Goal: Transaction & Acquisition: Purchase product/service

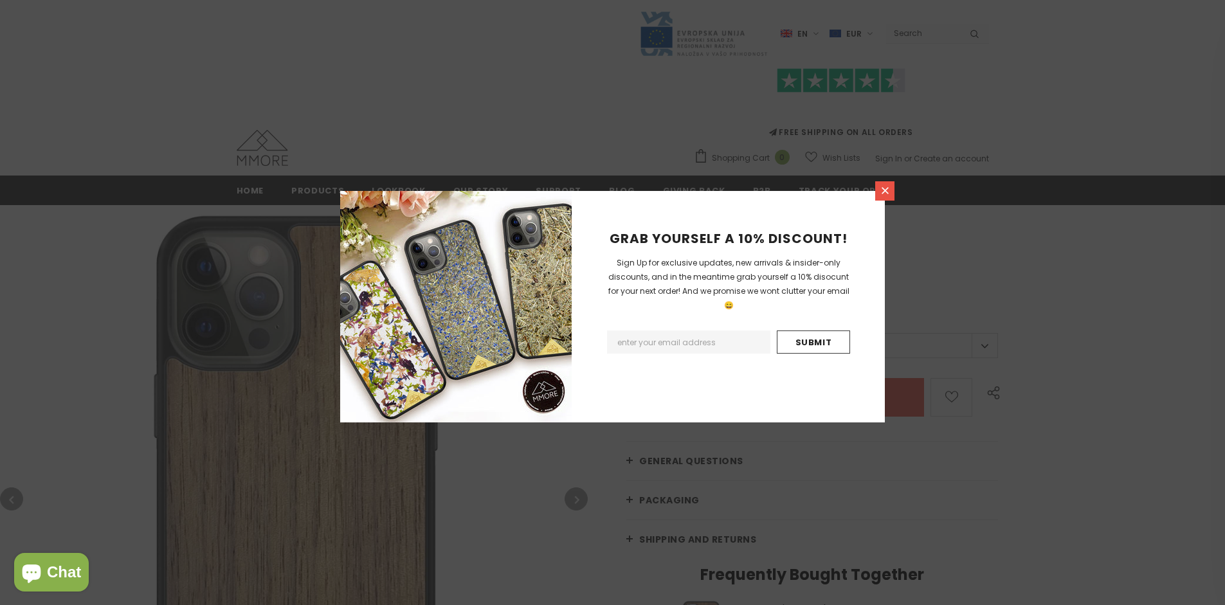
click at [884, 190] on icon at bounding box center [884, 190] width 7 height 7
